Goal: Task Accomplishment & Management: Complete application form

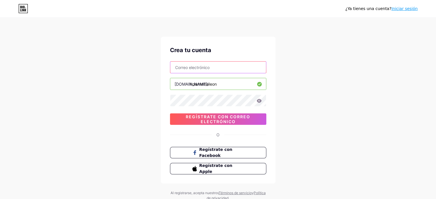
click at [190, 70] on input "text" at bounding box center [218, 67] width 96 height 11
type input "[EMAIL_ADDRESS][DOMAIN_NAME]"
click at [207, 107] on div "[EMAIL_ADDRESS][DOMAIN_NAME] [DOMAIN_NAME]/ holamamaleon Regístrate con correo …" at bounding box center [218, 93] width 96 height 64
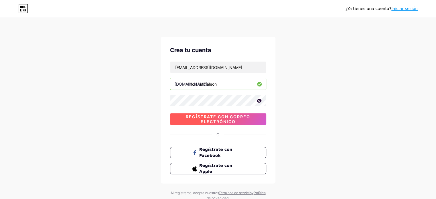
click at [214, 122] on font "Regístrate con correo electrónico" at bounding box center [218, 119] width 64 height 10
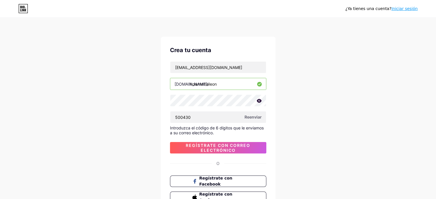
type input "500430"
click at [231, 145] on font "Regístrate con correo electrónico" at bounding box center [218, 148] width 64 height 10
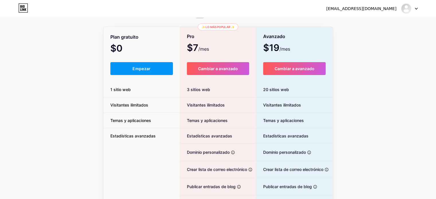
scroll to position [57, 0]
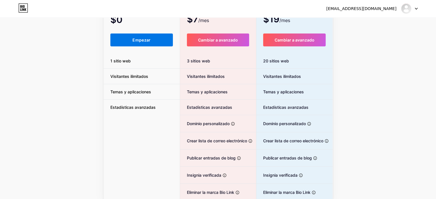
click at [144, 42] on font "Empezar" at bounding box center [141, 40] width 18 height 5
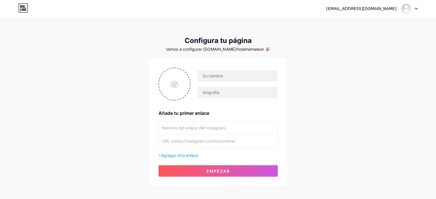
click at [229, 69] on div at bounding box center [217, 84] width 119 height 33
click at [230, 74] on input "text" at bounding box center [237, 75] width 80 height 11
click at [330, 107] on div "[EMAIL_ADDRESS][DOMAIN_NAME] Panel Cerrar sesión Configura tu página Vamos a co…" at bounding box center [218, 102] width 436 height 204
click at [215, 77] on input "text" at bounding box center [237, 75] width 80 height 11
type input "holamamaleon"
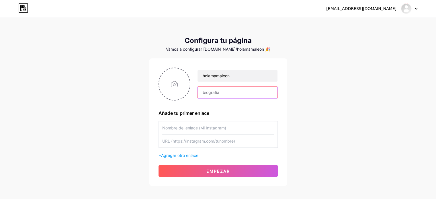
click at [213, 90] on input "text" at bounding box center [237, 92] width 80 height 11
click at [179, 84] on input "file" at bounding box center [174, 84] width 31 height 32
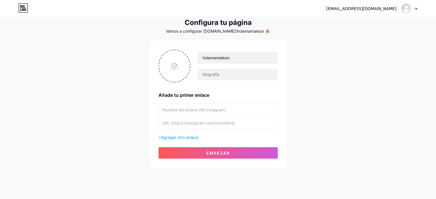
scroll to position [28, 0]
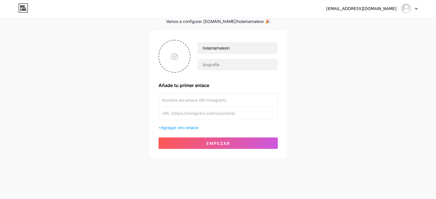
click at [218, 102] on input "text" at bounding box center [218, 100] width 112 height 13
type input "holamamaleon"
type input "[URL][DOMAIN_NAME]"
click at [190, 125] on font "Agregar otro enlace" at bounding box center [179, 127] width 37 height 5
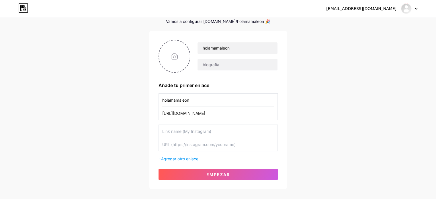
click at [218, 142] on input "text" at bounding box center [218, 144] width 112 height 13
paste input "[URL][DOMAIN_NAME]"
type input "[URL][DOMAIN_NAME]"
click at [214, 130] on input "text" at bounding box center [218, 131] width 112 height 13
type input "Tienda"
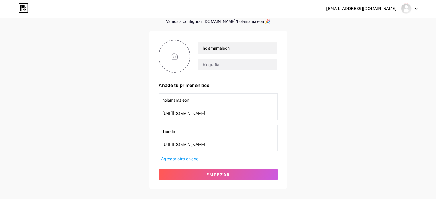
drag, startPoint x: 203, startPoint y: 99, endPoint x: 143, endPoint y: 107, distance: 60.7
click at [143, 107] on div "[EMAIL_ADDRESS][DOMAIN_NAME] Panel Cerrar sesión Configura tu página Vamos a co…" at bounding box center [218, 89] width 436 height 235
click at [140, 107] on div "[EMAIL_ADDRESS][DOMAIN_NAME] Panel Cerrar sesión Configura tu página Vamos a co…" at bounding box center [218, 89] width 436 height 235
drag, startPoint x: 193, startPoint y: 101, endPoint x: 151, endPoint y: 96, distance: 42.3
click at [151, 96] on div "holamamaleon Añade tu primer enlace holamamaleon [URL][DOMAIN_NAME] Tienda [URL…" at bounding box center [217, 110] width 137 height 159
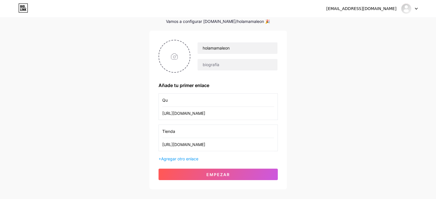
type input "Q"
type input "Conoceme"
